Goal: Register for event/course

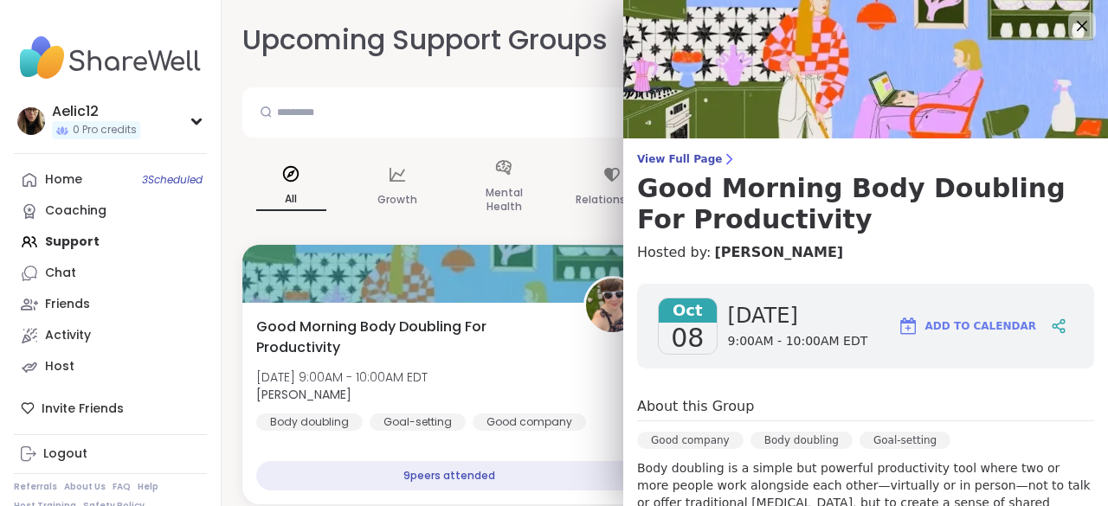
click at [65, 241] on div "Home 3 Scheduled Coaching Support Chat Friends Activity Host" at bounding box center [110, 273] width 193 height 218
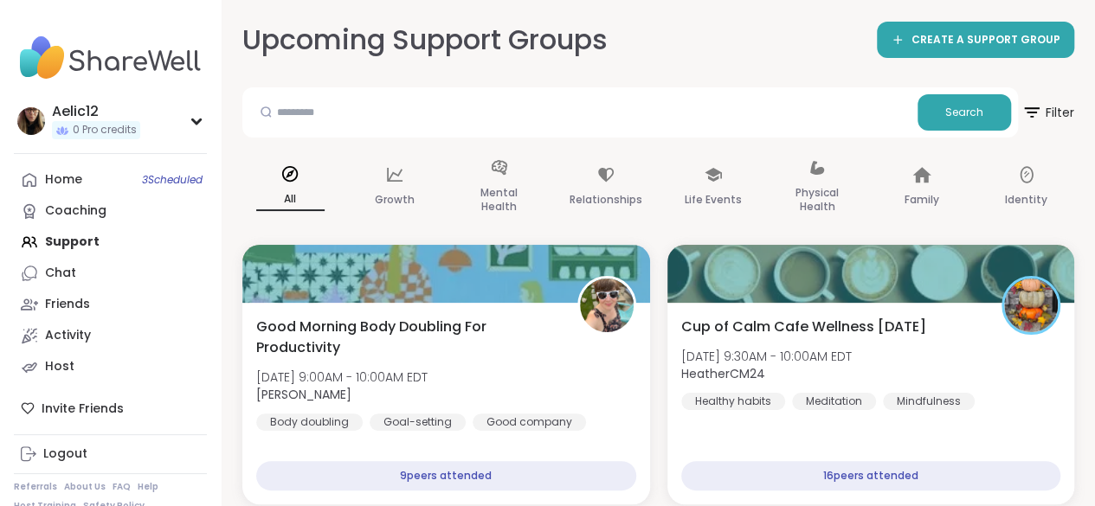
click at [65, 241] on div "Home 3 Scheduled Coaching Support Chat Friends Activity Host" at bounding box center [110, 273] width 193 height 218
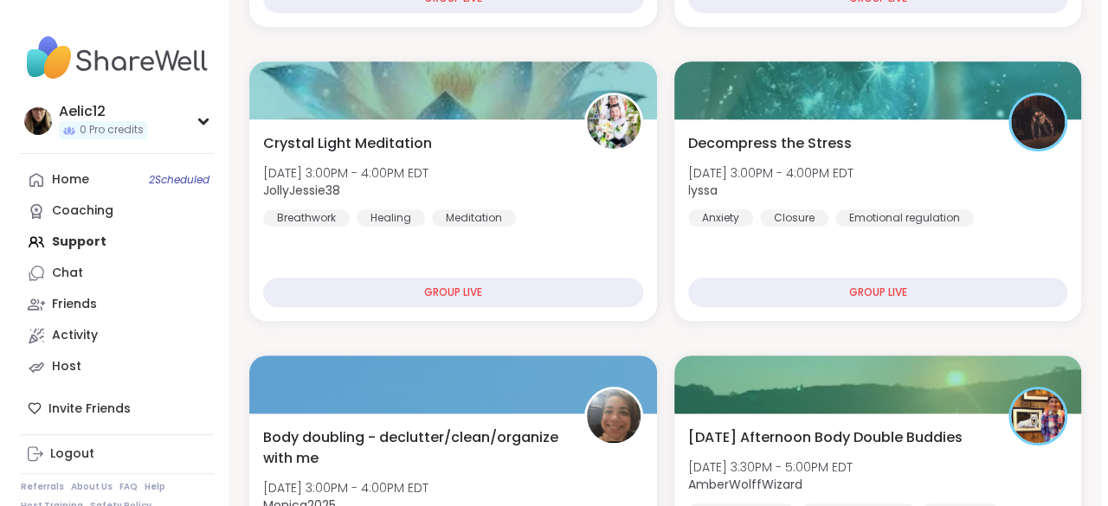
scroll to position [461, 0]
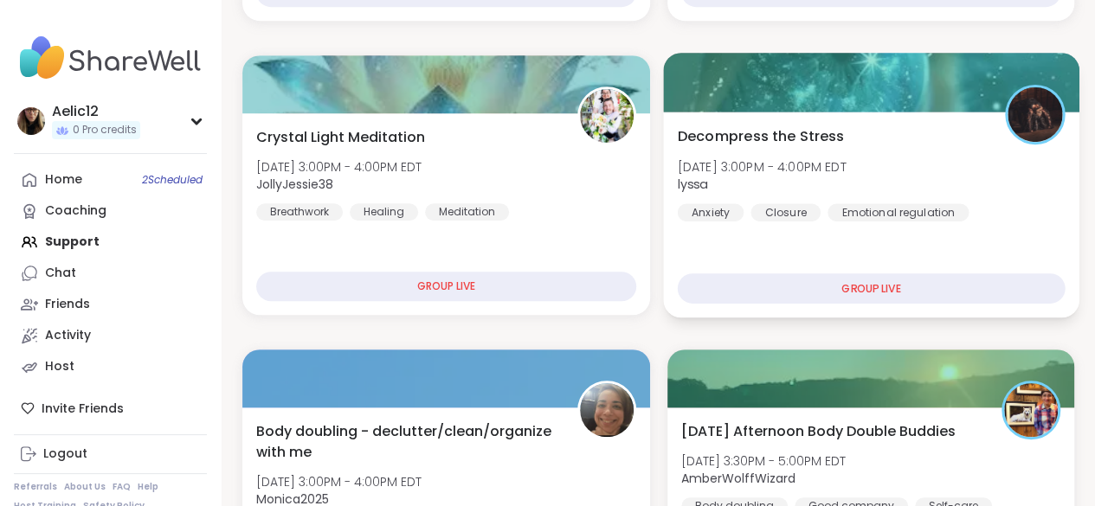
click at [1016, 177] on div "Decompress the Stress [DATE] 3:00PM - 4:00PM EDT lyssa Anxiety Closure Emotiona…" at bounding box center [870, 172] width 387 height 95
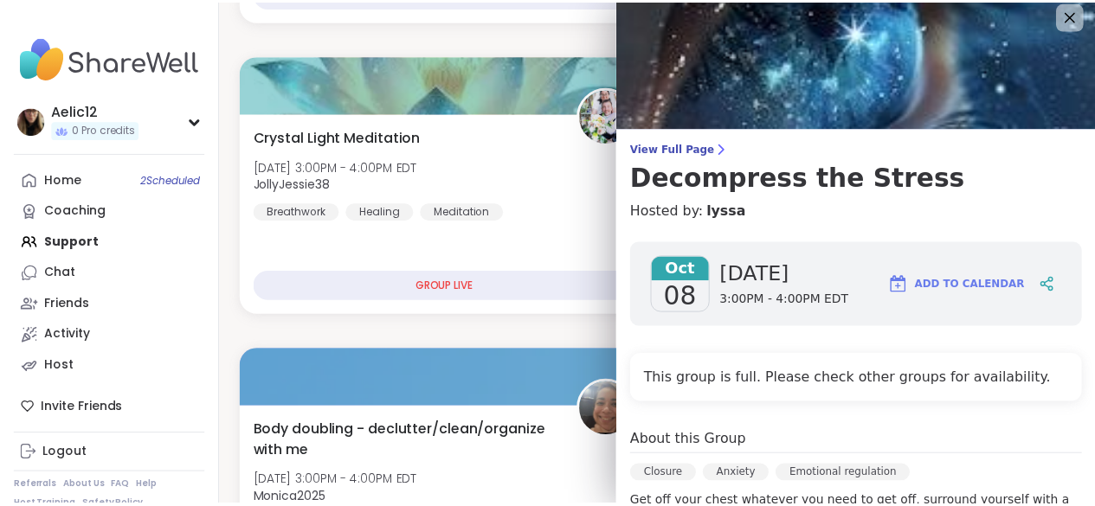
scroll to position [0, 0]
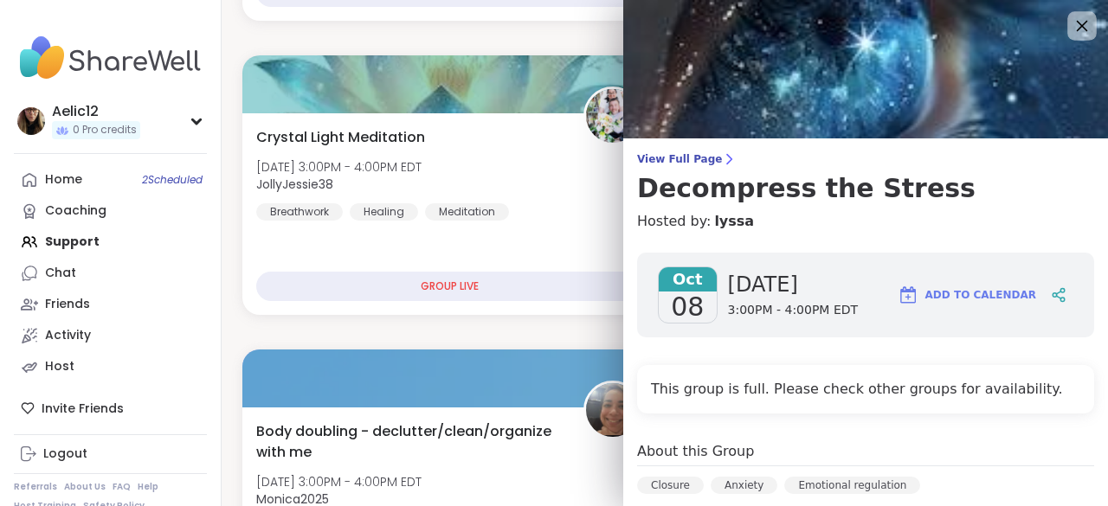
click at [1070, 35] on icon at bounding box center [1081, 26] width 22 height 22
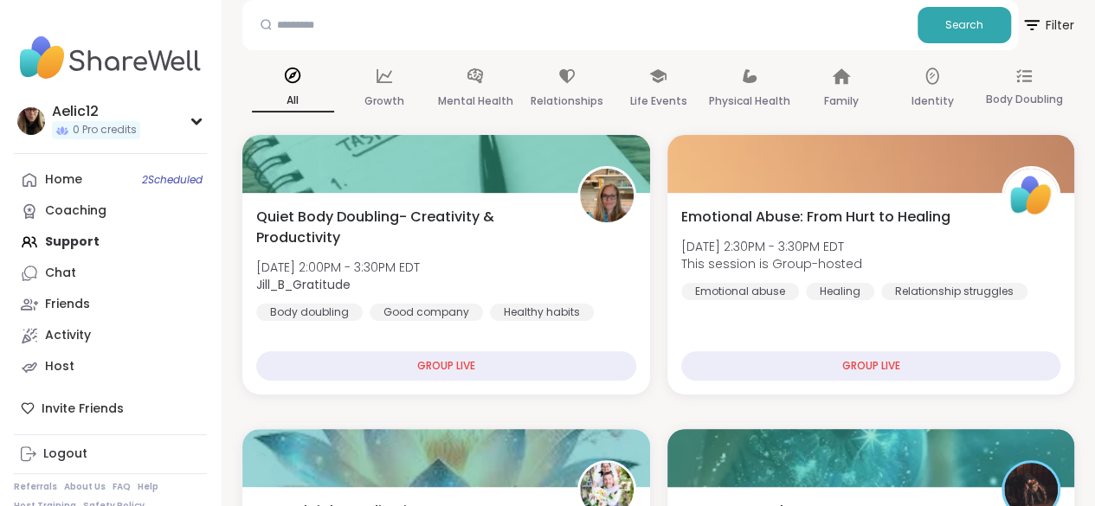
scroll to position [74, 0]
